Goal: Information Seeking & Learning: Learn about a topic

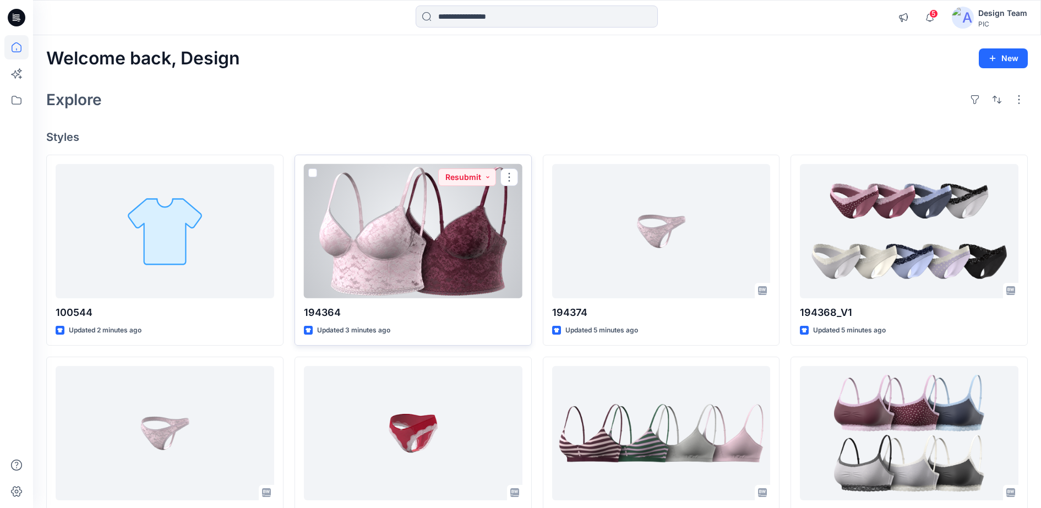
click at [430, 248] on div at bounding box center [413, 231] width 219 height 135
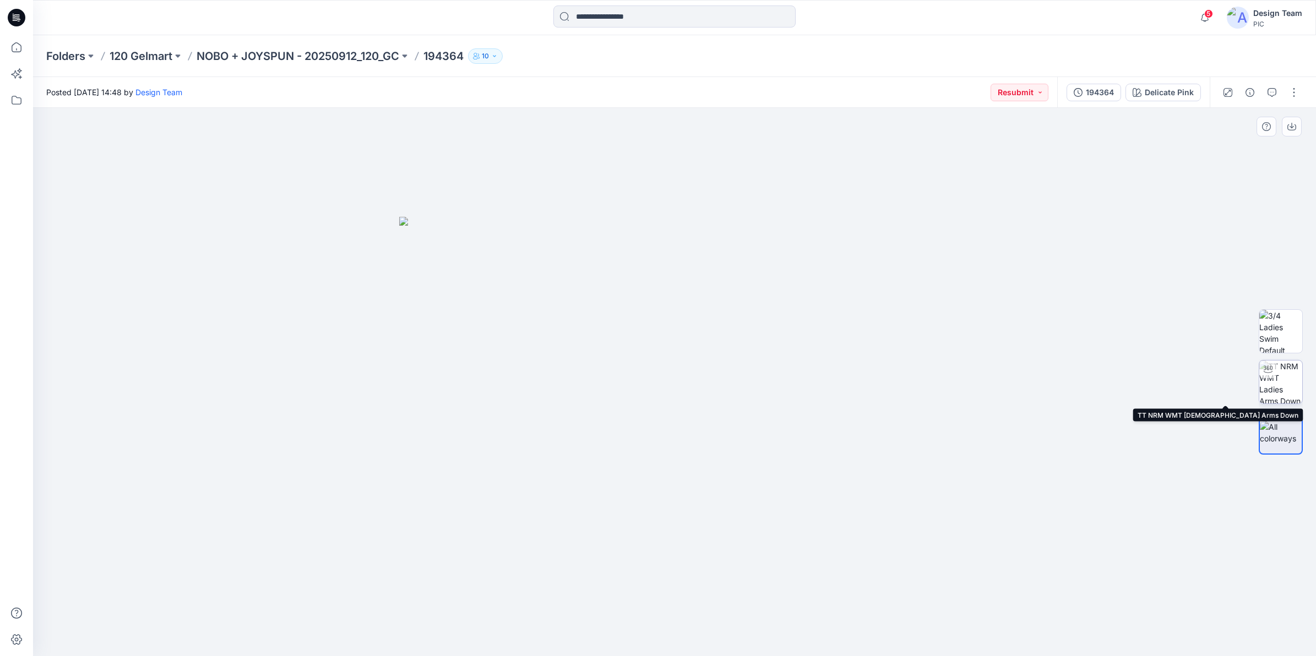
click at [1051, 392] on img at bounding box center [1280, 382] width 43 height 43
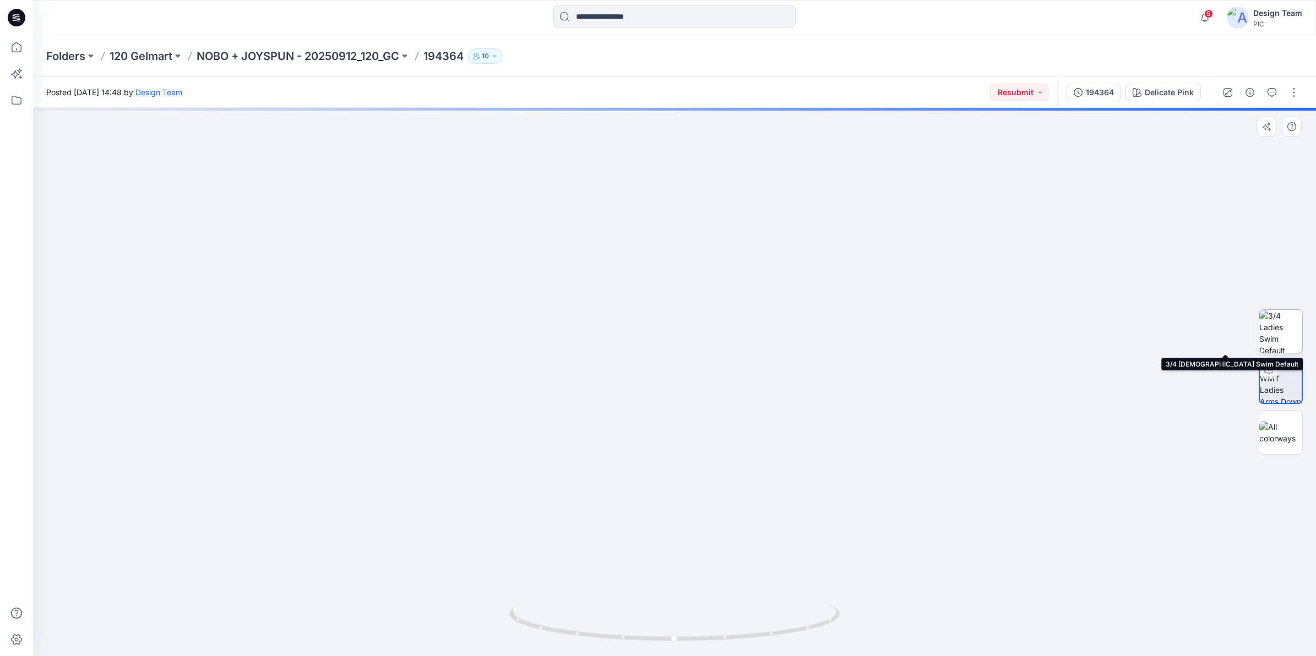
click at [1051, 339] on img at bounding box center [1280, 331] width 43 height 43
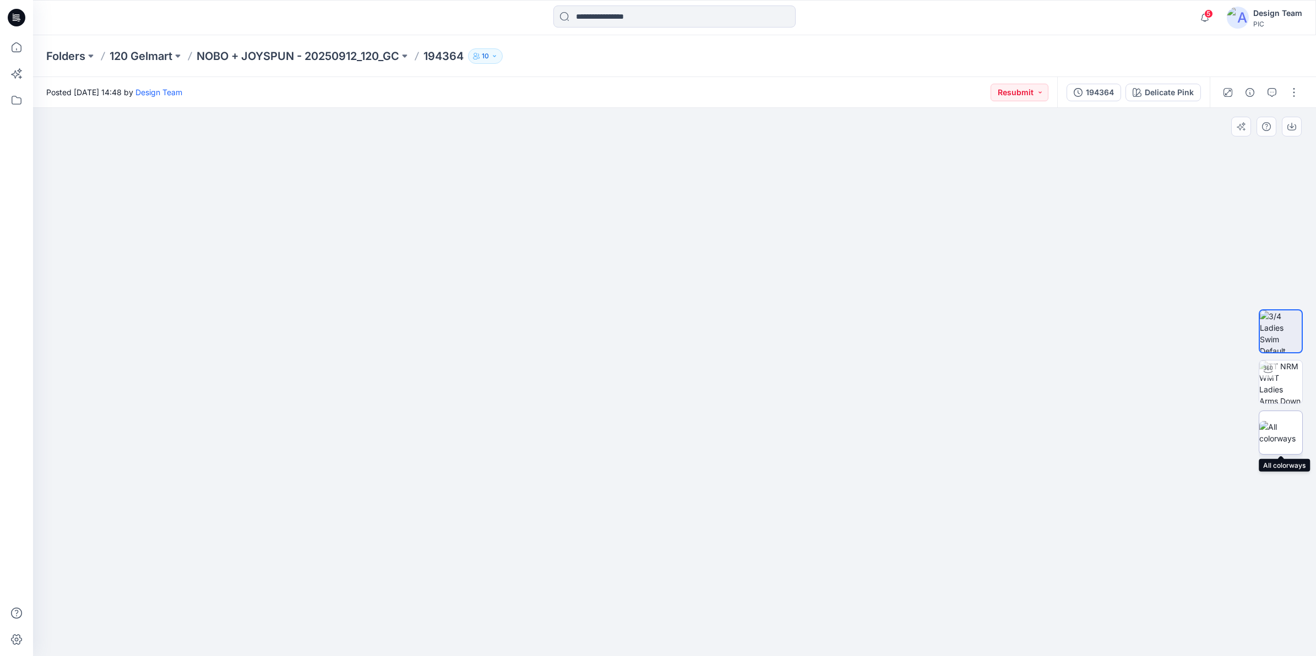
click at [1051, 436] on img at bounding box center [1280, 432] width 43 height 23
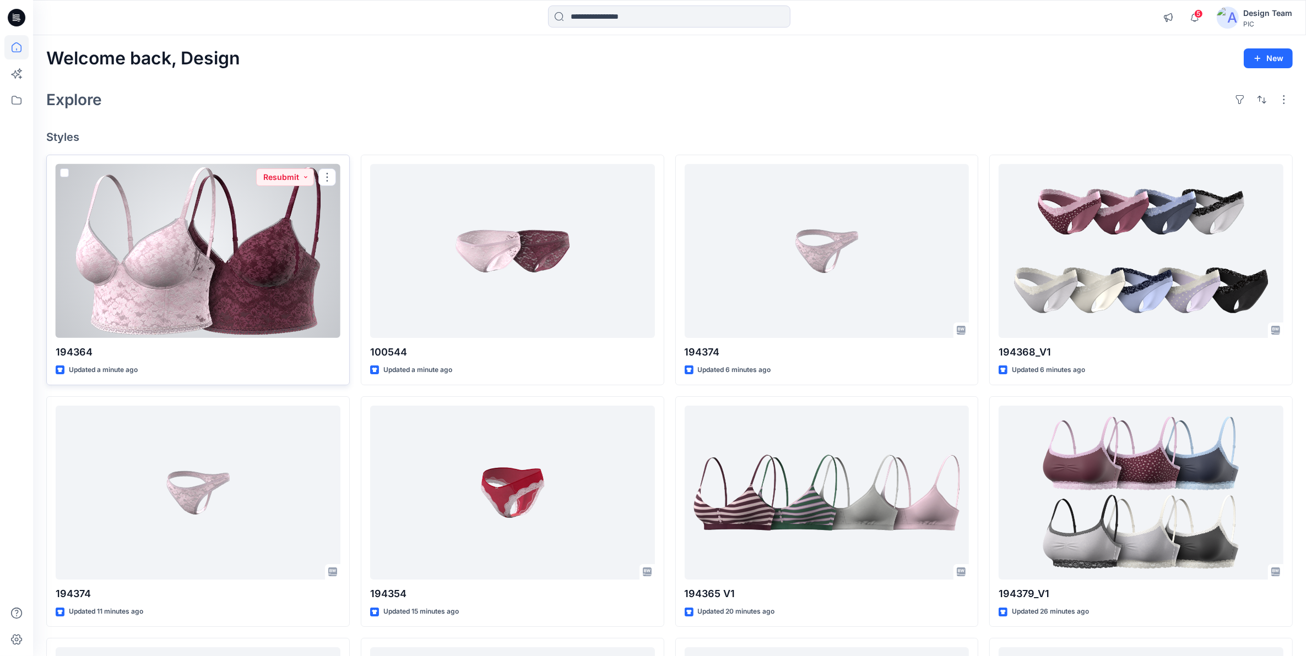
click at [301, 289] on div at bounding box center [198, 251] width 285 height 175
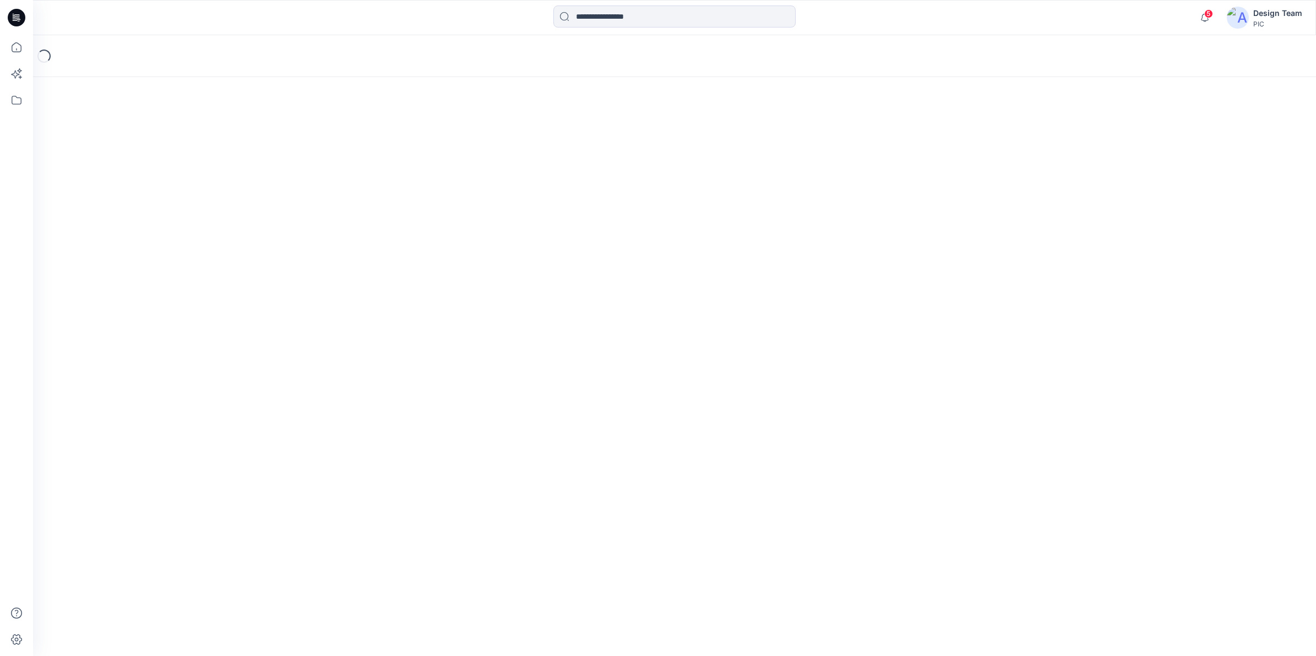
click at [301, 289] on div "Loading..." at bounding box center [674, 345] width 1283 height 621
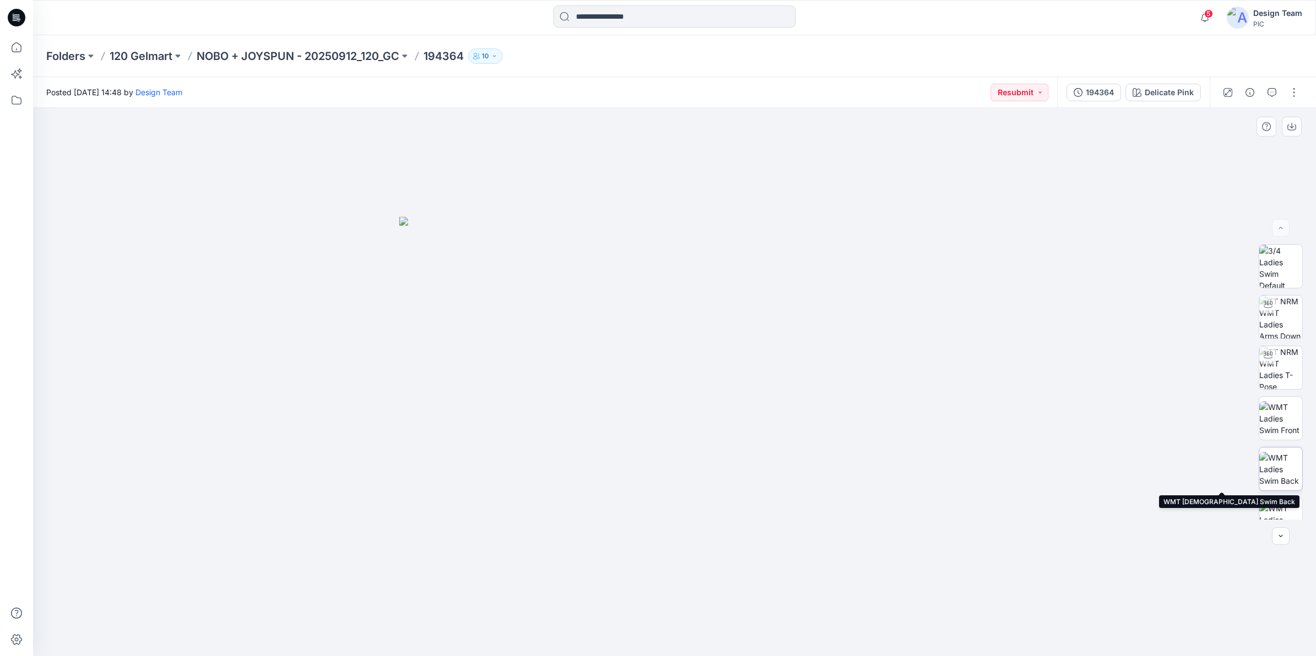
click at [1051, 469] on img at bounding box center [1280, 469] width 43 height 35
drag, startPoint x: 689, startPoint y: 496, endPoint x: 678, endPoint y: 427, distance: 69.1
click at [678, 427] on img at bounding box center [675, 306] width 716 height 700
click at [1051, 508] on icon "button" at bounding box center [1280, 536] width 9 height 9
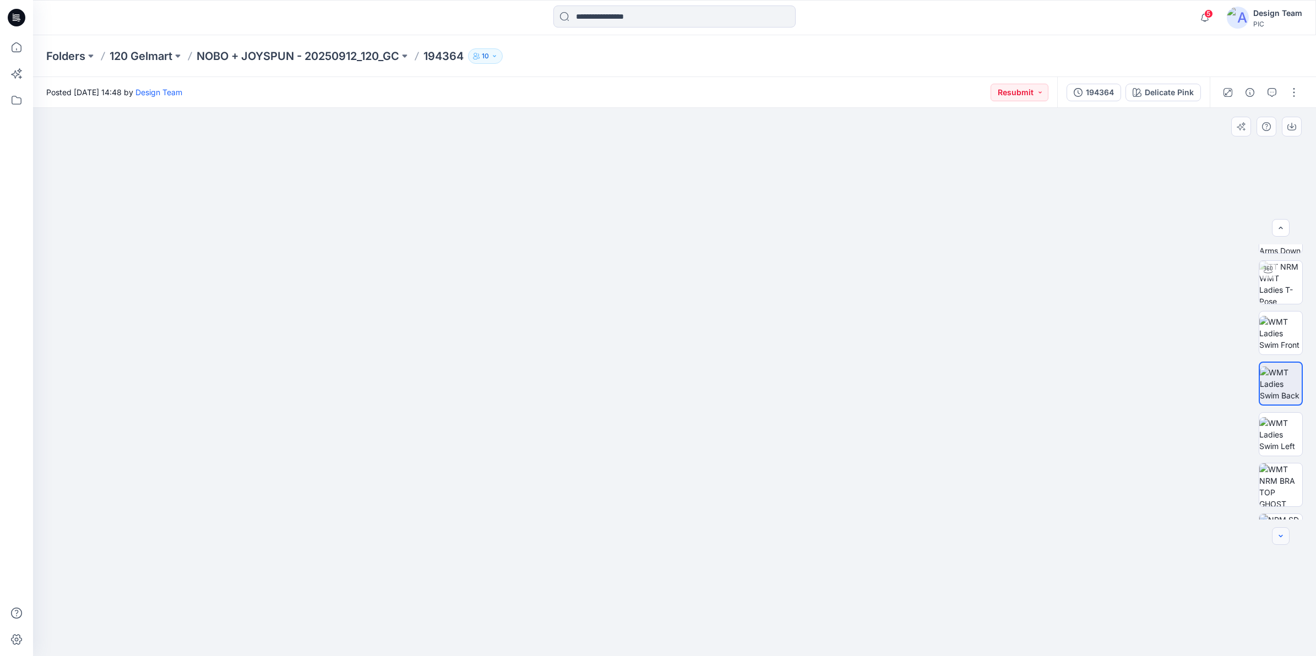
click at [1051, 508] on icon "button" at bounding box center [1280, 536] width 9 height 9
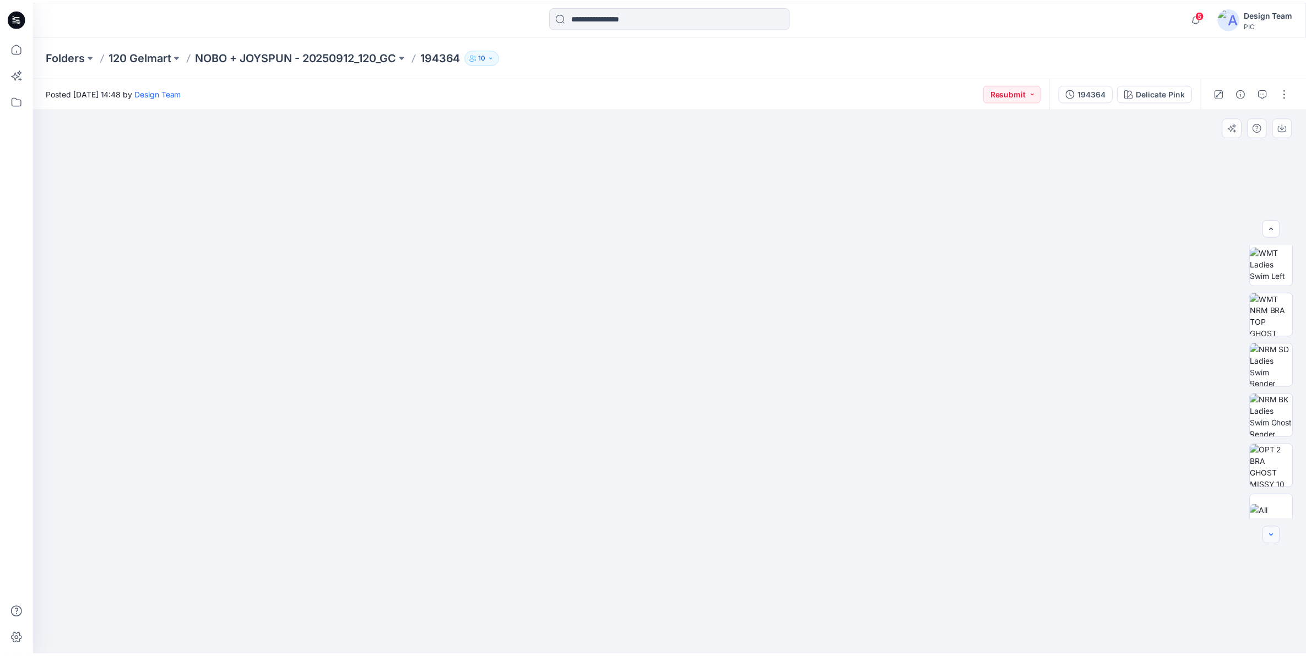
scroll to position [275, 0]
click at [1051, 508] on div at bounding box center [1281, 537] width 18 height 18
click at [1051, 497] on img at bounding box center [1280, 497] width 43 height 23
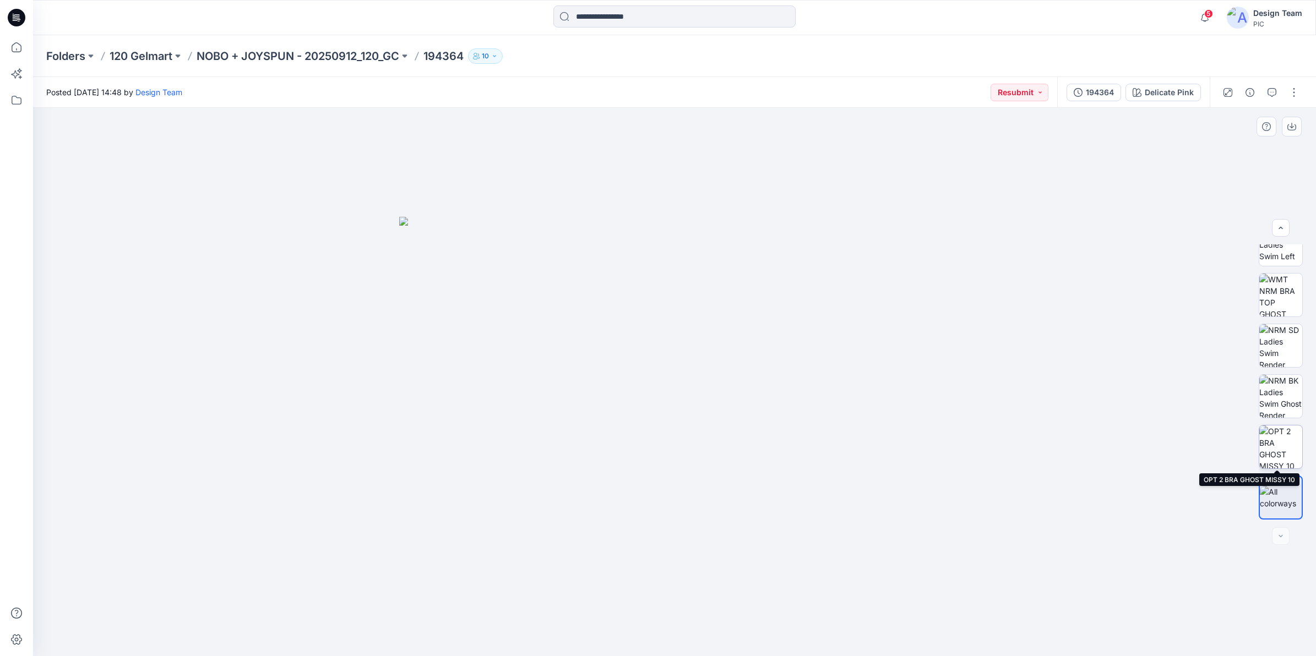
click at [1051, 436] on img at bounding box center [1280, 447] width 43 height 43
click at [1051, 497] on img at bounding box center [1280, 497] width 43 height 23
click at [831, 416] on img at bounding box center [674, 436] width 551 height 439
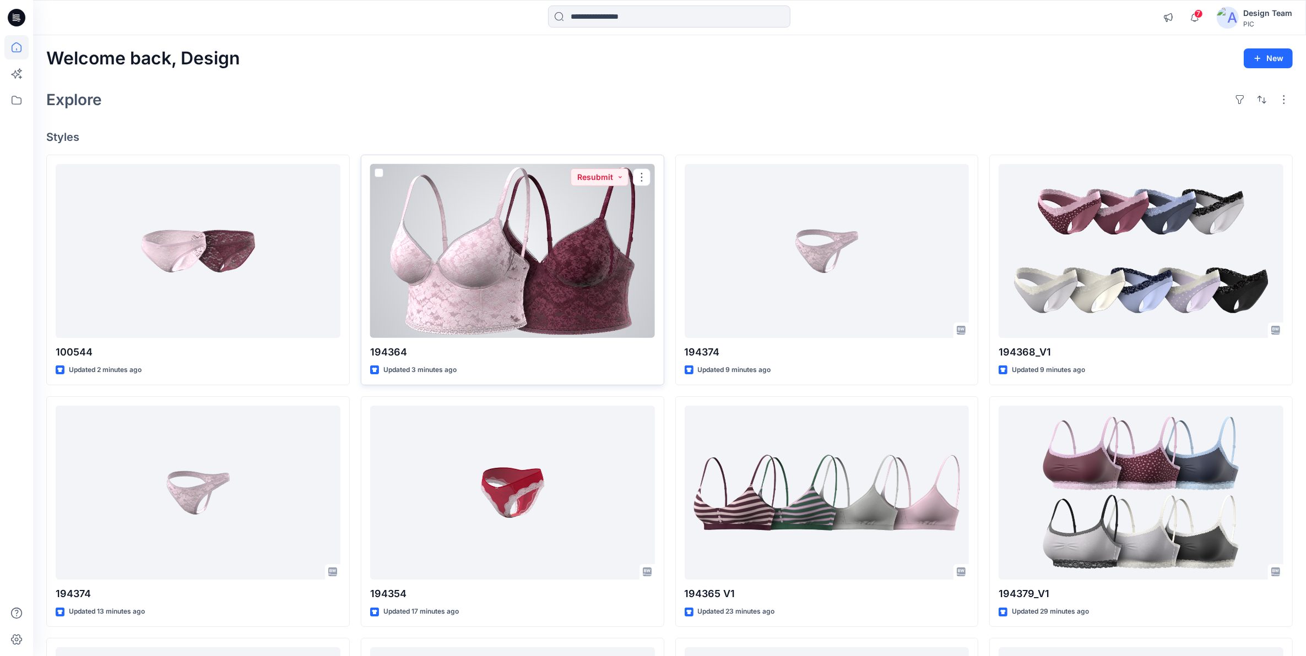
click at [490, 237] on div at bounding box center [512, 251] width 285 height 175
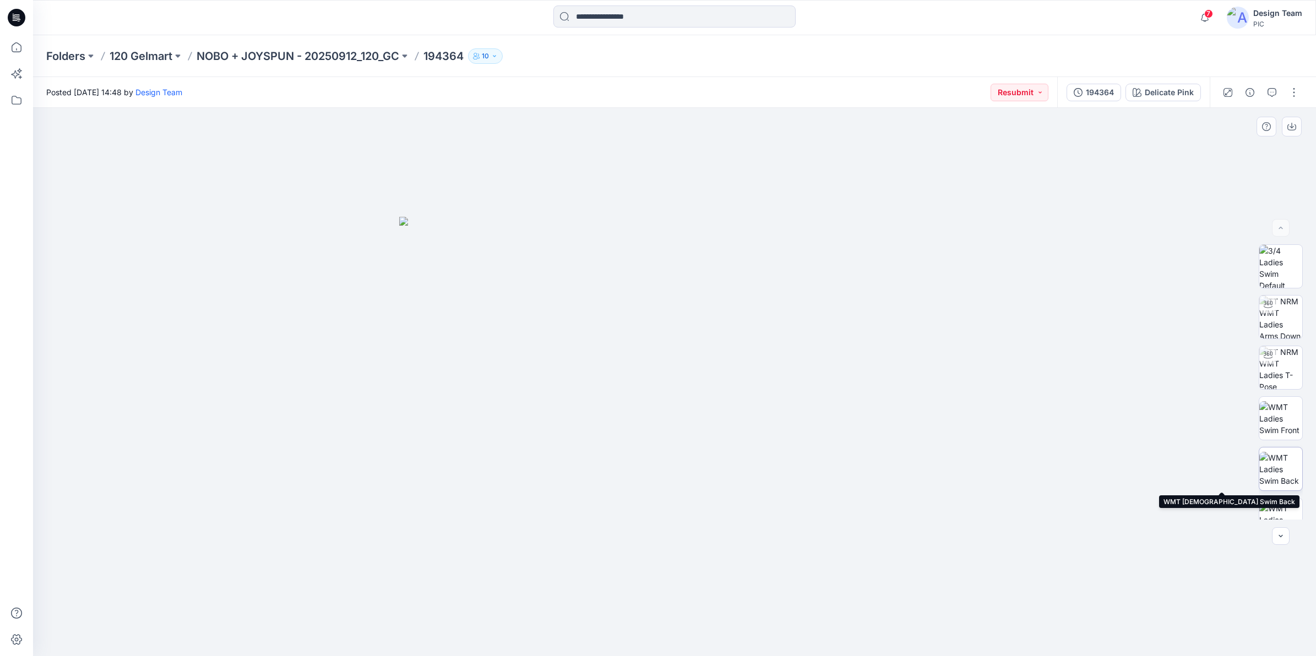
click at [1051, 475] on img at bounding box center [1280, 469] width 43 height 35
drag, startPoint x: 695, startPoint y: 479, endPoint x: 687, endPoint y: 371, distance: 108.8
click at [687, 371] on img at bounding box center [675, 299] width 716 height 716
click at [1051, 508] on icon "button" at bounding box center [1280, 536] width 9 height 9
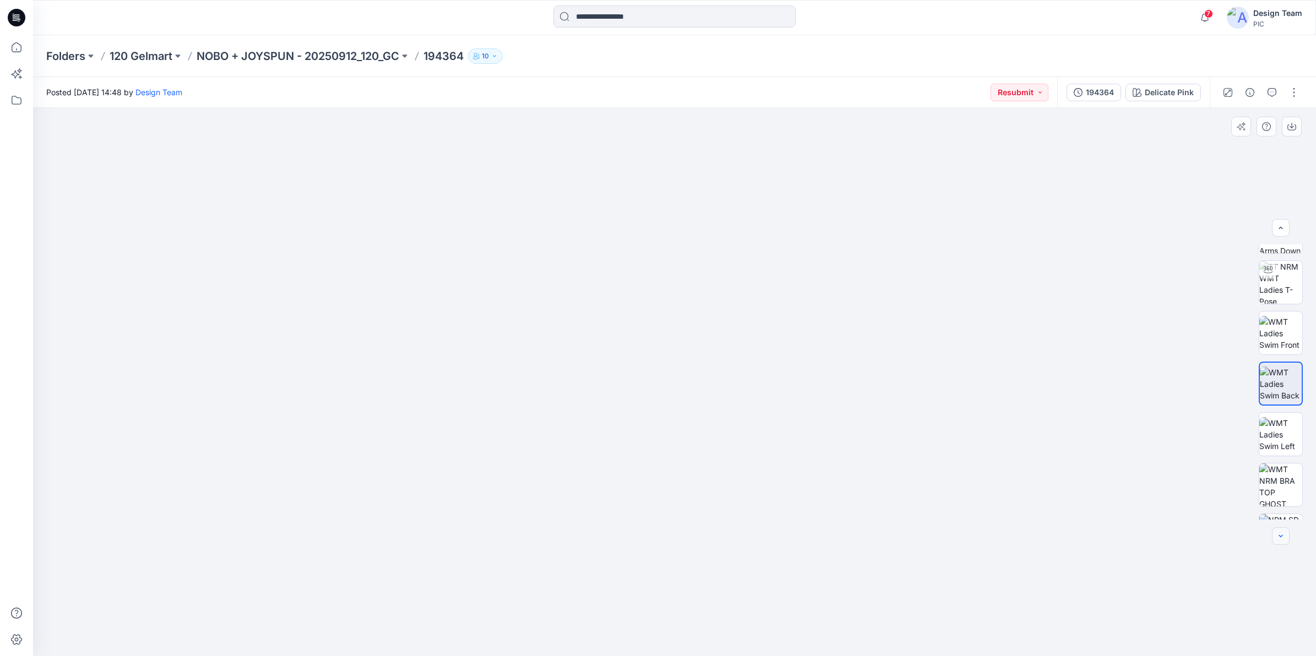
click at [1051, 508] on icon "button" at bounding box center [1280, 536] width 9 height 9
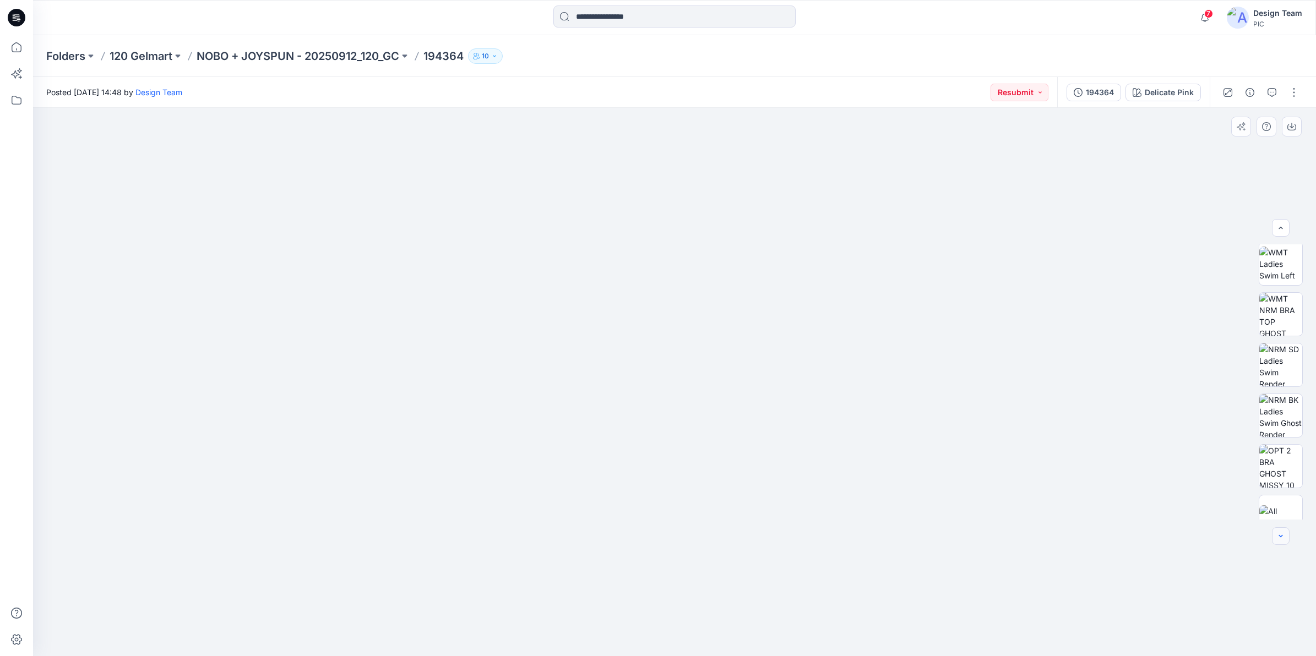
scroll to position [275, 0]
click at [1051, 508] on div at bounding box center [1281, 537] width 18 height 18
click at [1051, 293] on img at bounding box center [1280, 295] width 43 height 43
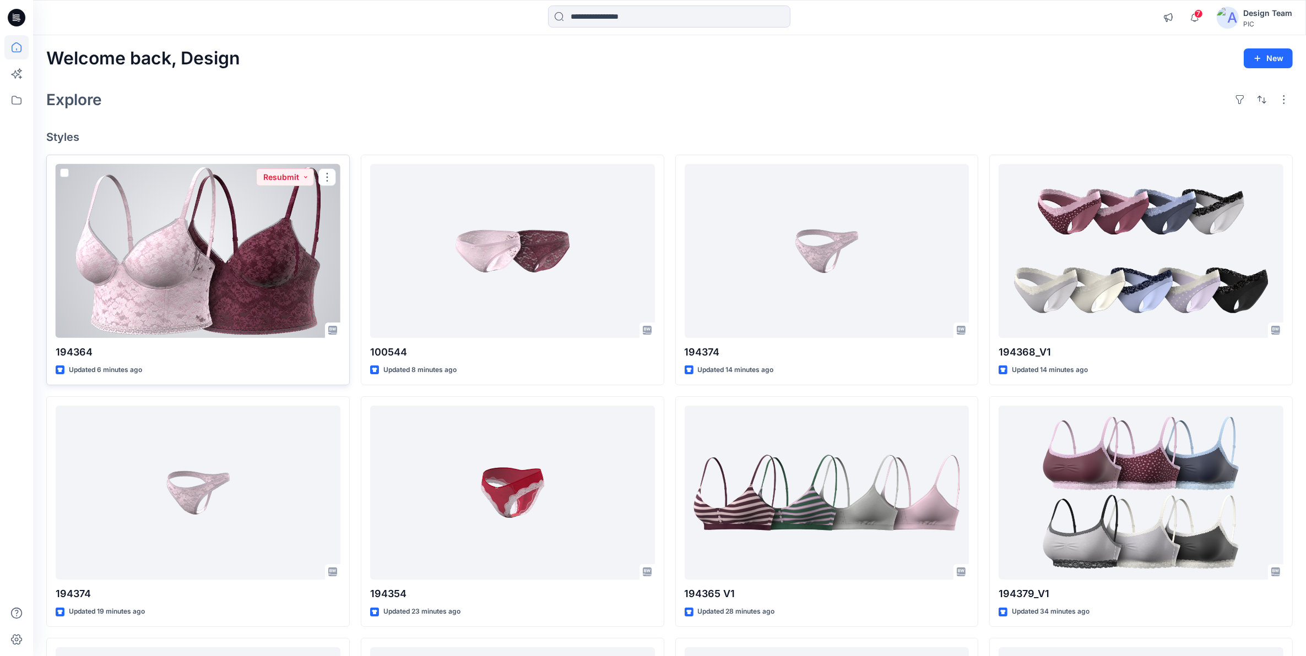
click at [287, 256] on div at bounding box center [198, 251] width 285 height 175
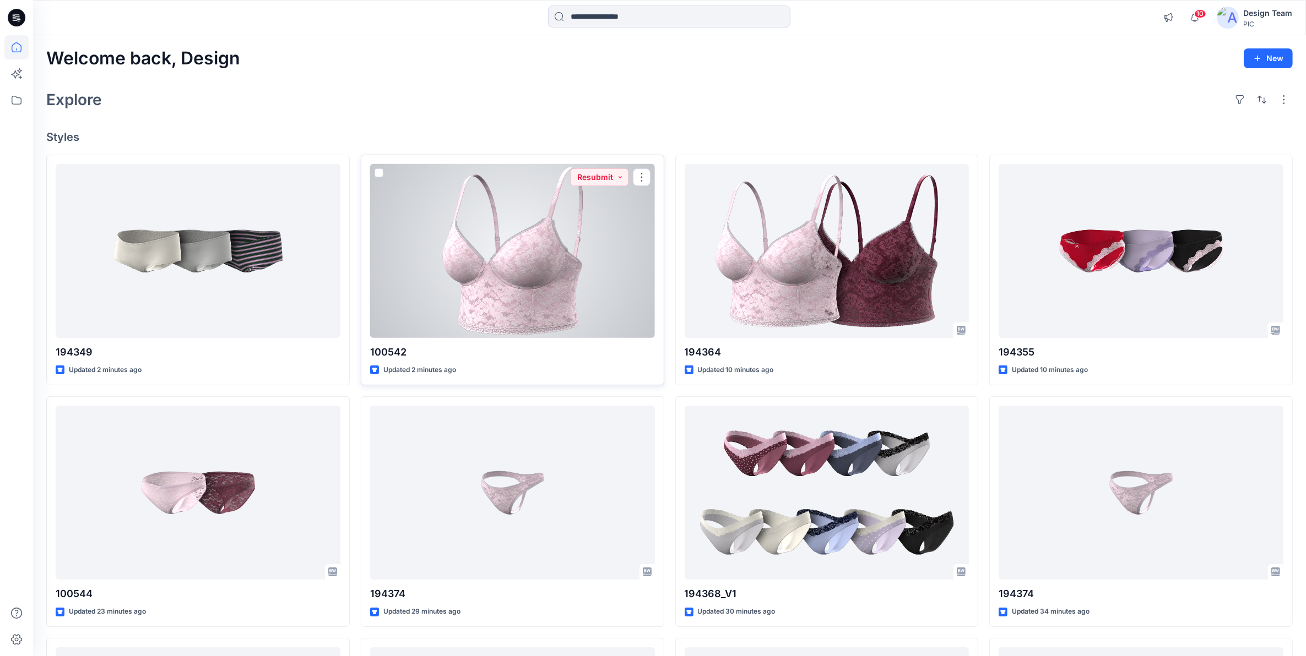
click at [562, 260] on div at bounding box center [512, 251] width 285 height 175
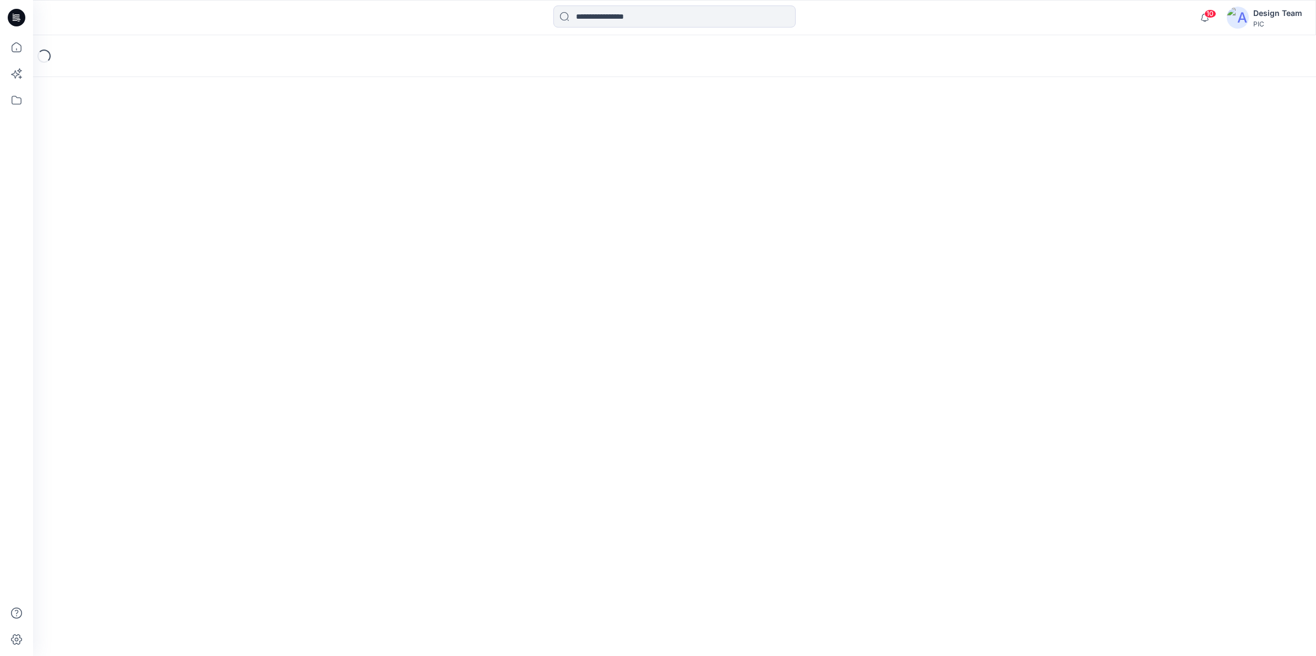
click at [562, 260] on div "Loading..." at bounding box center [674, 345] width 1283 height 621
